Goal: Task Accomplishment & Management: Use online tool/utility

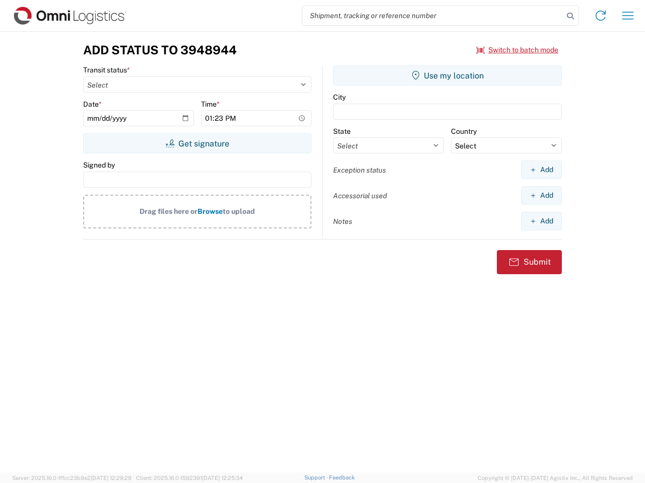
click at [433, 16] on input "search" at bounding box center [432, 15] width 261 height 19
click at [570, 16] on icon at bounding box center [570, 16] width 14 height 14
click at [600, 16] on icon at bounding box center [600, 16] width 16 height 16
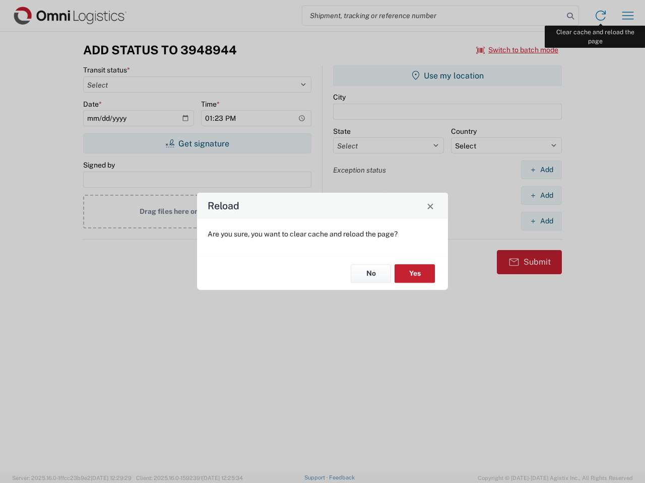
click at [627, 16] on div "Reload Are you sure, you want to clear cache and reload the page? No Yes" at bounding box center [322, 241] width 645 height 483
click at [517, 50] on div "Reload Are you sure, you want to clear cache and reload the page? No Yes" at bounding box center [322, 241] width 645 height 483
click at [197, 144] on div "Reload Are you sure, you want to clear cache and reload the page? No Yes" at bounding box center [322, 241] width 645 height 483
click at [447, 76] on div "Reload Are you sure, you want to clear cache and reload the page? No Yes" at bounding box center [322, 241] width 645 height 483
click at [541, 170] on div "Reload Are you sure, you want to clear cache and reload the page? No Yes" at bounding box center [322, 241] width 645 height 483
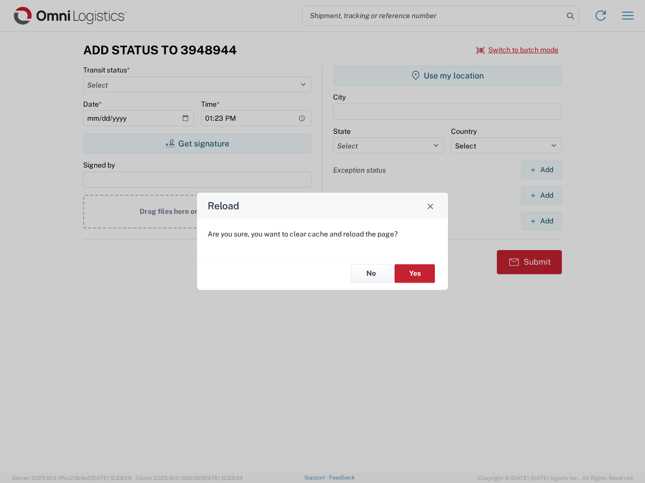
click at [541, 195] on div "Reload Are you sure, you want to clear cache and reload the page? No Yes" at bounding box center [322, 241] width 645 height 483
click at [541, 221] on div "Reload Are you sure, you want to clear cache and reload the page? No Yes" at bounding box center [322, 241] width 645 height 483
